Goal: Task Accomplishment & Management: Manage account settings

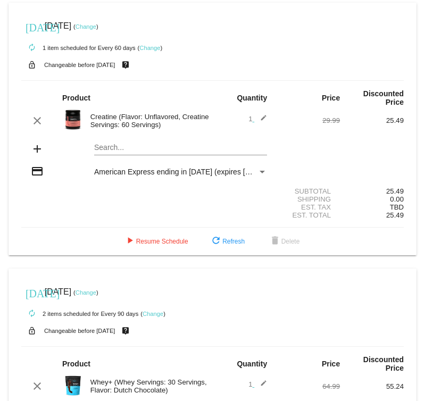
click at [118, 142] on div "Search..." at bounding box center [180, 144] width 173 height 21
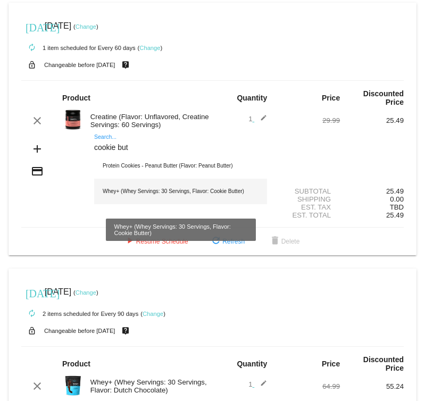
type input "cookie but"
click at [141, 193] on div "Whey+ (Whey Servings: 30 Servings, Flavor: Cookie Butter)" at bounding box center [180, 192] width 173 height 26
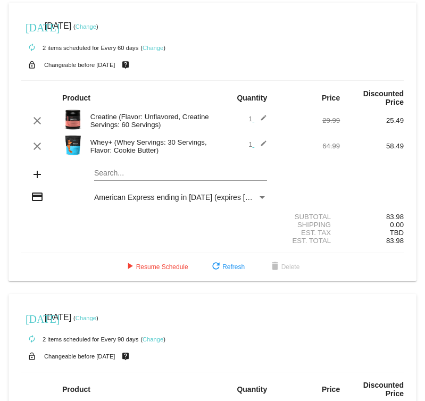
click at [113, 196] on span "American Express ending in [DATE] (expires [CREDIT_CARD_DATA])" at bounding box center [209, 197] width 231 height 9
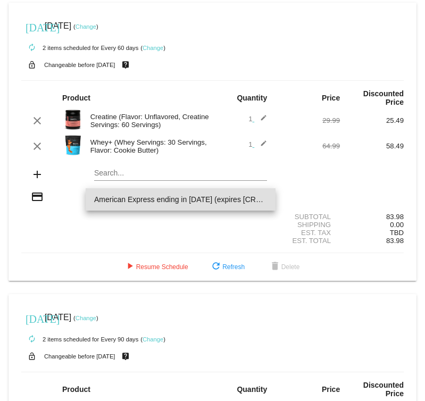
click at [167, 226] on div at bounding box center [212, 200] width 425 height 401
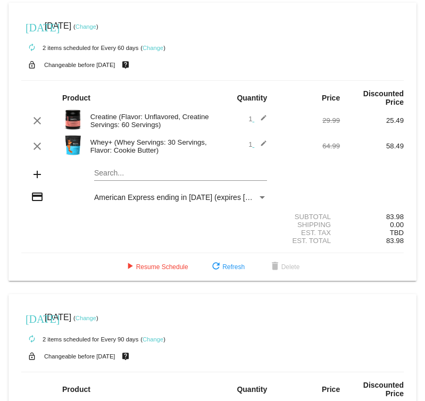
click at [35, 200] on mat-icon "credit_card" at bounding box center [37, 196] width 13 height 13
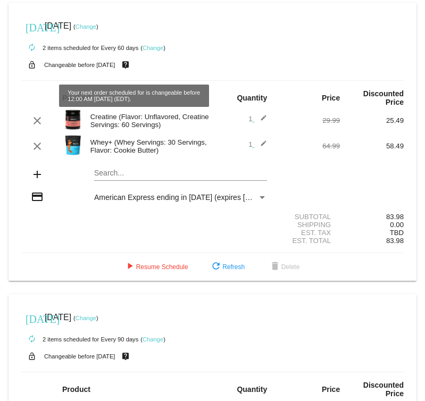
click at [96, 23] on link "Change" at bounding box center [85, 26] width 21 height 6
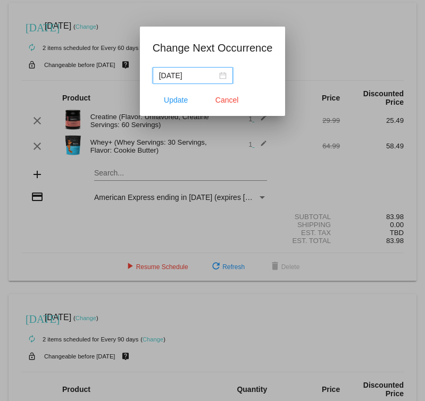
click at [214, 77] on div "[DATE]" at bounding box center [192, 76] width 67 height 12
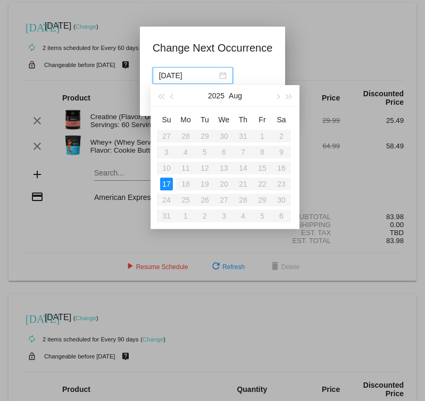
click at [267, 94] on div "[DATE]" at bounding box center [225, 95] width 92 height 21
click at [275, 94] on button "button" at bounding box center [277, 95] width 12 height 21
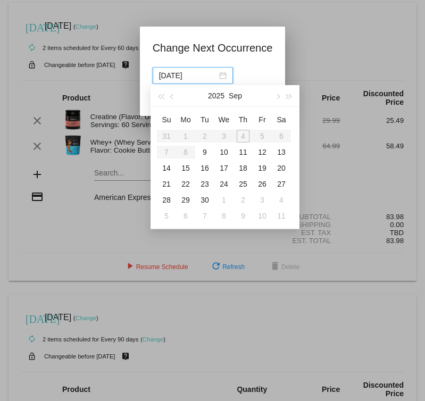
click at [244, 132] on table "Su Mo Tu We Th Fr Sa 31 1 2 3 4 5 6 7 8 9 10 11 12 13 14 15 16 17 18 19 20 21 2…" at bounding box center [224, 167] width 134 height 113
click at [205, 147] on div "9" at bounding box center [204, 152] width 13 height 13
type input "[DATE]"
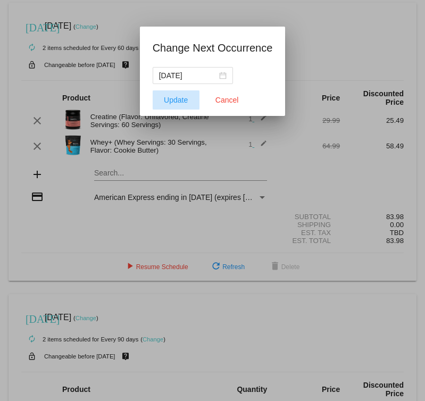
click at [172, 96] on span "Update" at bounding box center [176, 100] width 24 height 9
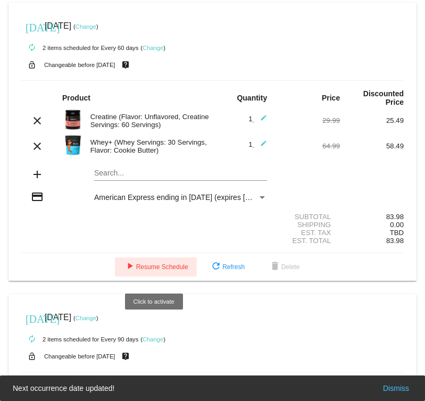
click at [169, 270] on span "play_arrow Resume Schedule" at bounding box center [155, 266] width 65 height 7
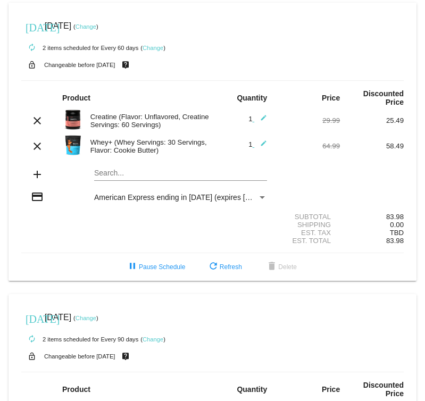
click at [96, 23] on link "Change" at bounding box center [85, 26] width 21 height 6
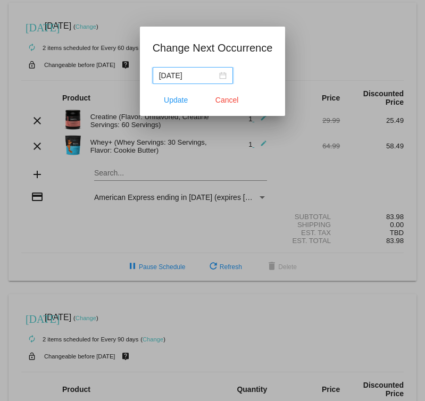
click at [214, 73] on div "[DATE]" at bounding box center [192, 76] width 67 height 12
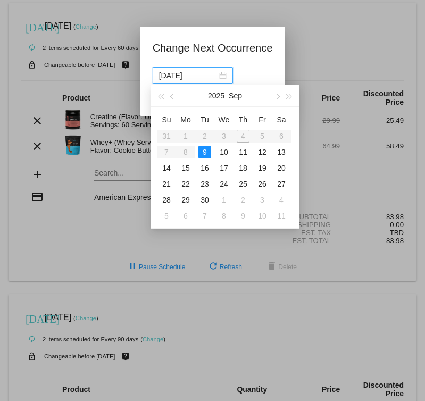
click at [307, 71] on div at bounding box center [212, 200] width 425 height 401
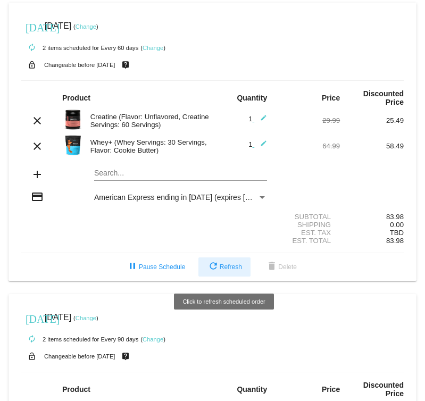
click at [224, 264] on button "refresh Refresh" at bounding box center [224, 266] width 52 height 19
click at [218, 270] on span "refresh Refresh" at bounding box center [224, 266] width 35 height 7
